Goal: Task Accomplishment & Management: Manage account settings

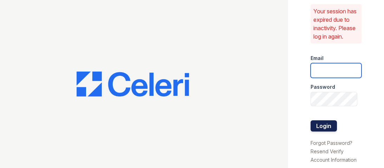
type input "[EMAIL_ADDRESS][DOMAIN_NAME]"
click at [318, 131] on button "Login" at bounding box center [324, 126] width 26 height 11
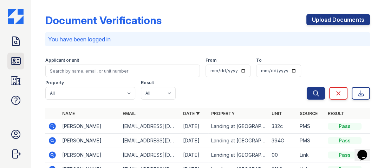
click at [16, 62] on icon at bounding box center [15, 61] width 11 height 11
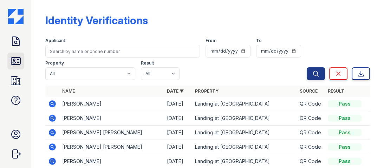
click at [20, 62] on icon at bounding box center [15, 61] width 9 height 7
